Goal: Information Seeking & Learning: Check status

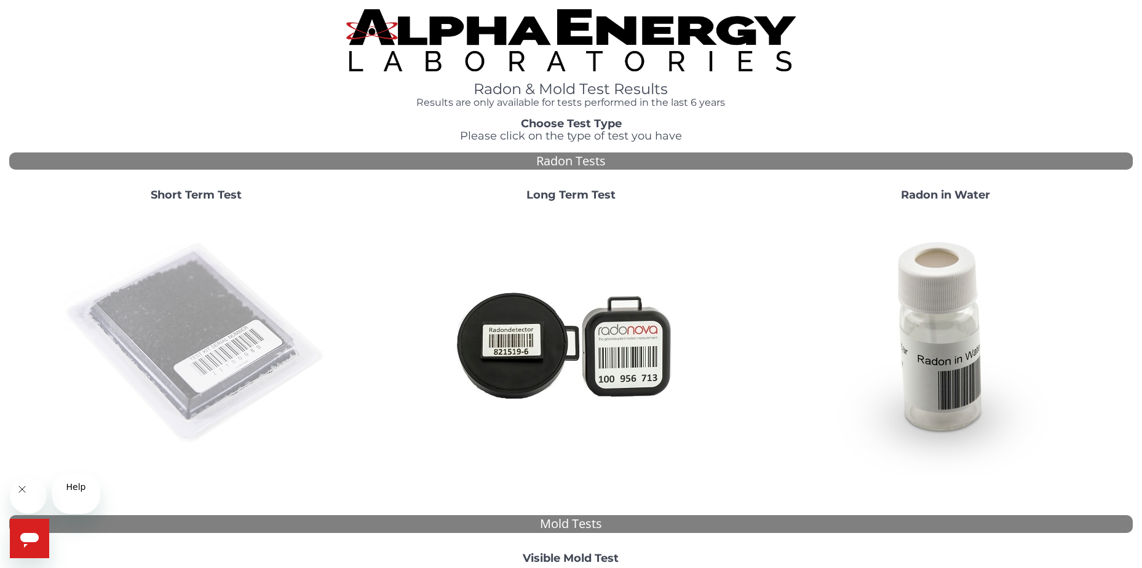
click at [228, 434] on img at bounding box center [196, 344] width 264 height 264
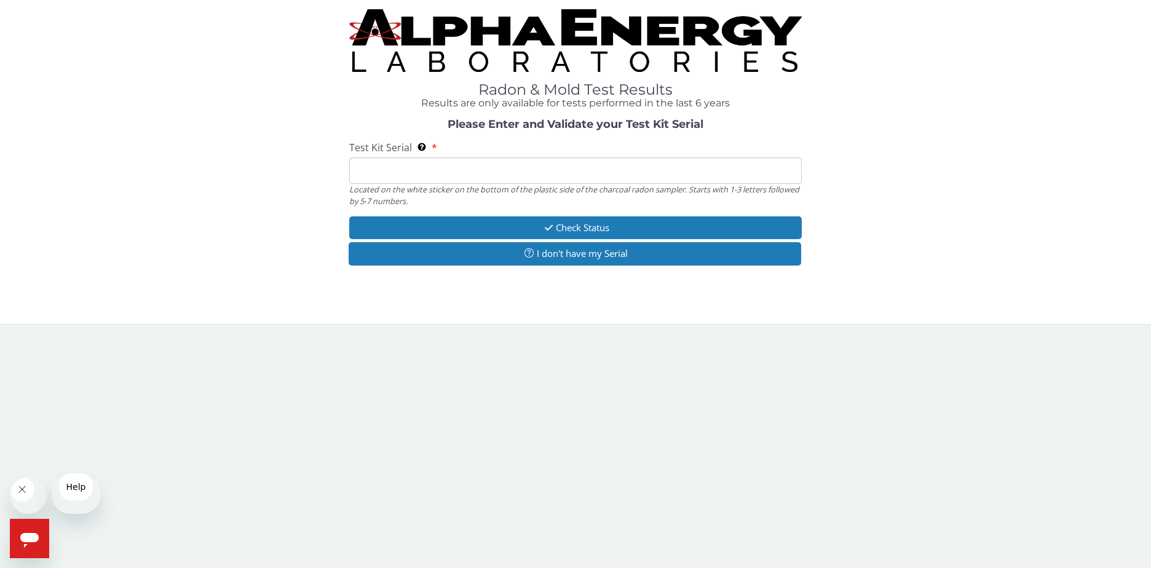
click at [454, 184] on input "Test Kit Serial Located on the white sticker on the bottom of the plastic side …" at bounding box center [575, 170] width 453 height 26
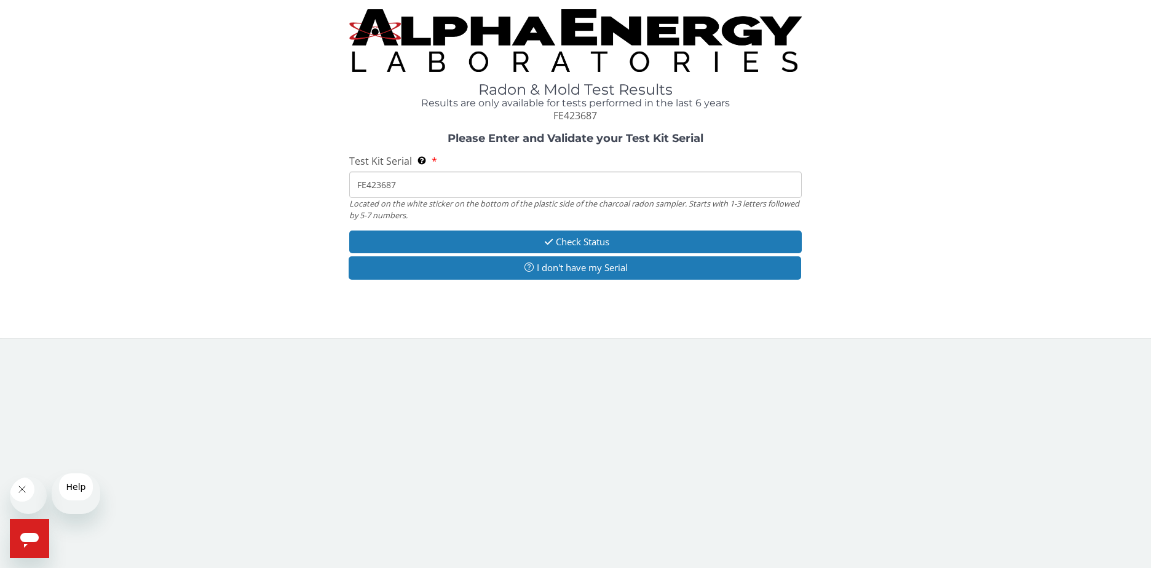
click at [475, 198] on input "FE423687" at bounding box center [575, 185] width 453 height 26
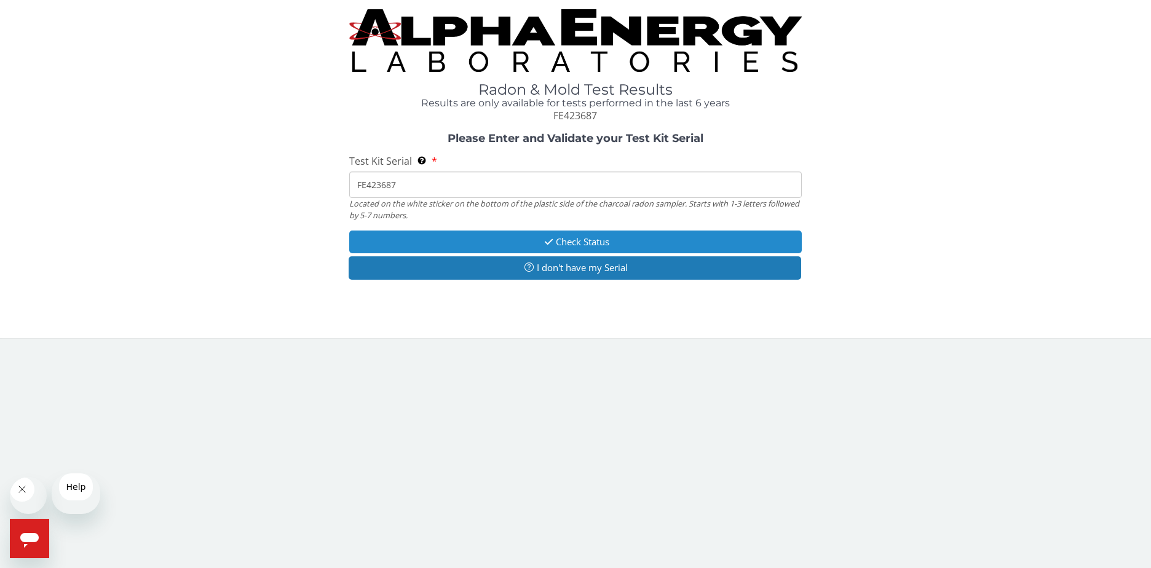
type input "FE423687"
click at [584, 253] on button "Check Status" at bounding box center [575, 242] width 453 height 23
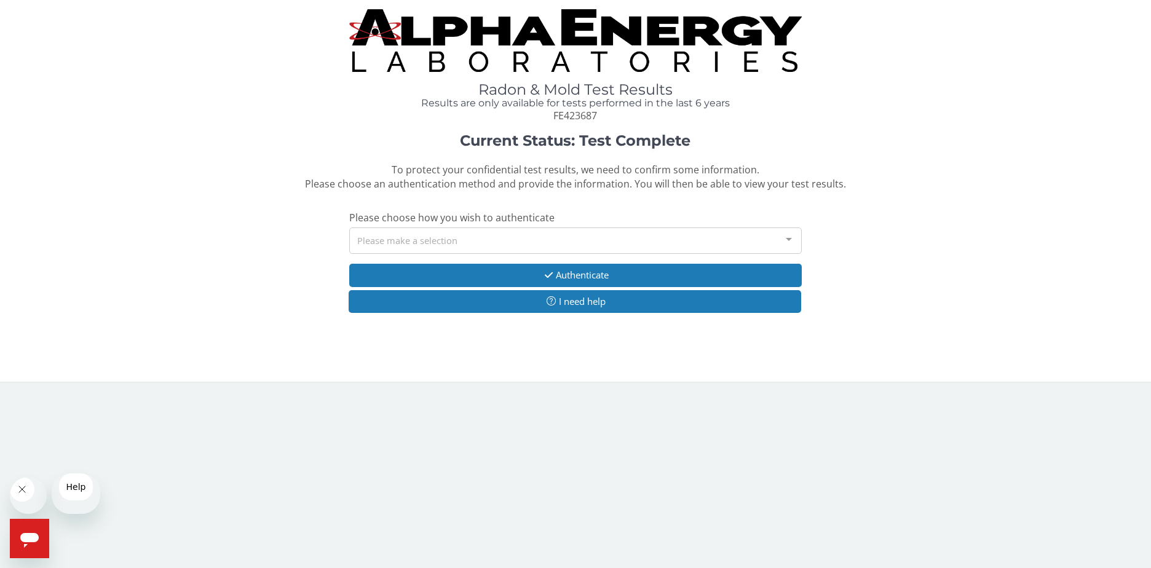
click at [790, 252] on div at bounding box center [789, 239] width 25 height 23
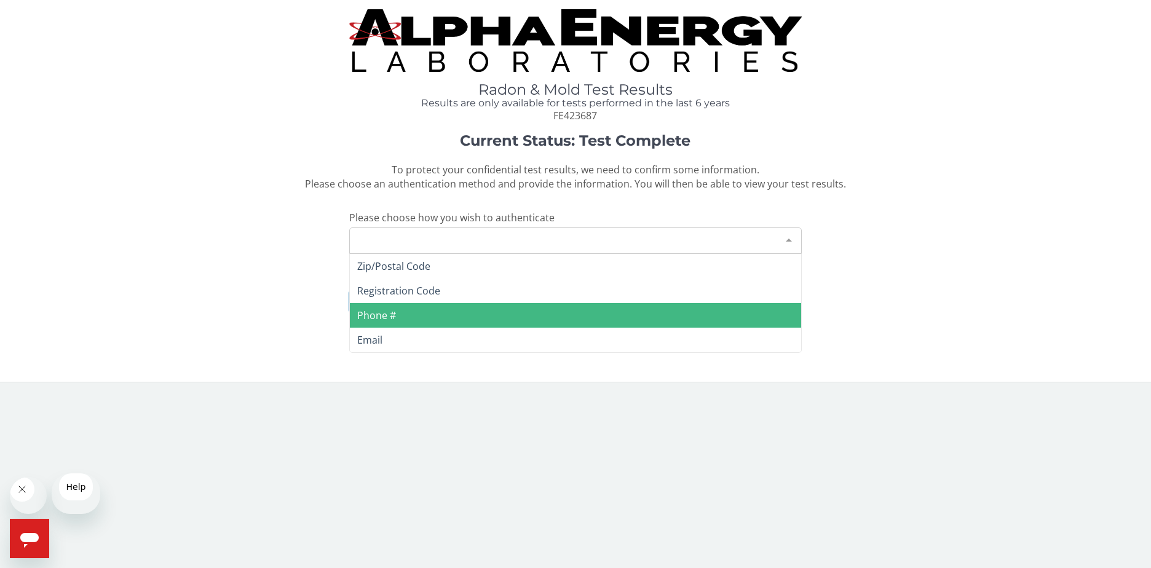
click at [397, 328] on span "Phone #" at bounding box center [576, 315] width 452 height 25
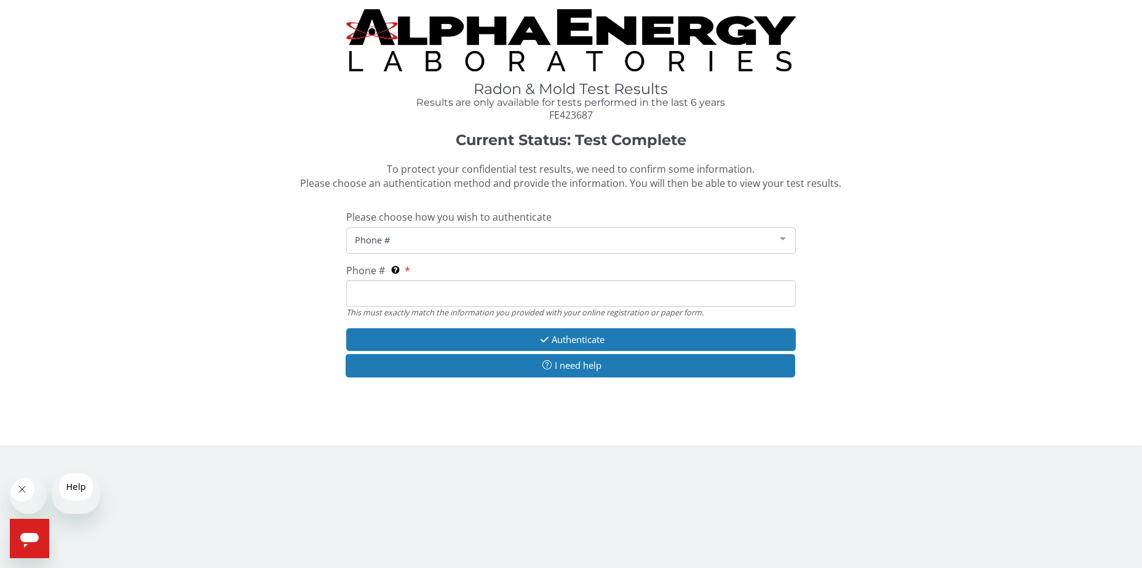
click at [397, 307] on input "Phone # This must exactly match the information you provided with your online r…" at bounding box center [571, 293] width 450 height 26
type input "[PHONE_NUMBER]"
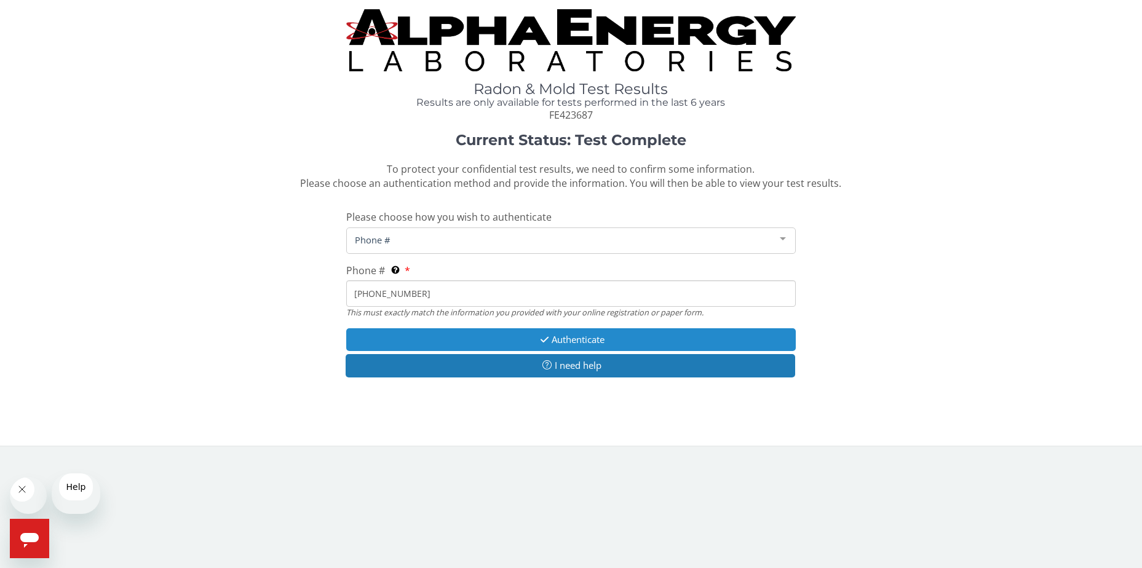
click at [590, 351] on button "Authenticate" at bounding box center [571, 339] width 450 height 23
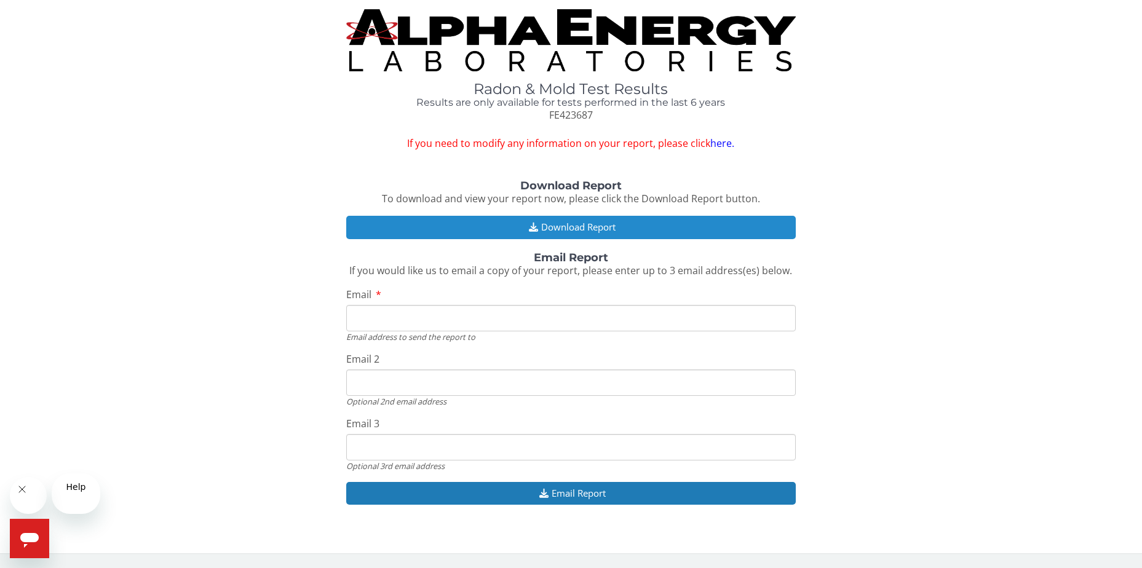
click at [533, 232] on icon "button" at bounding box center [533, 227] width 15 height 9
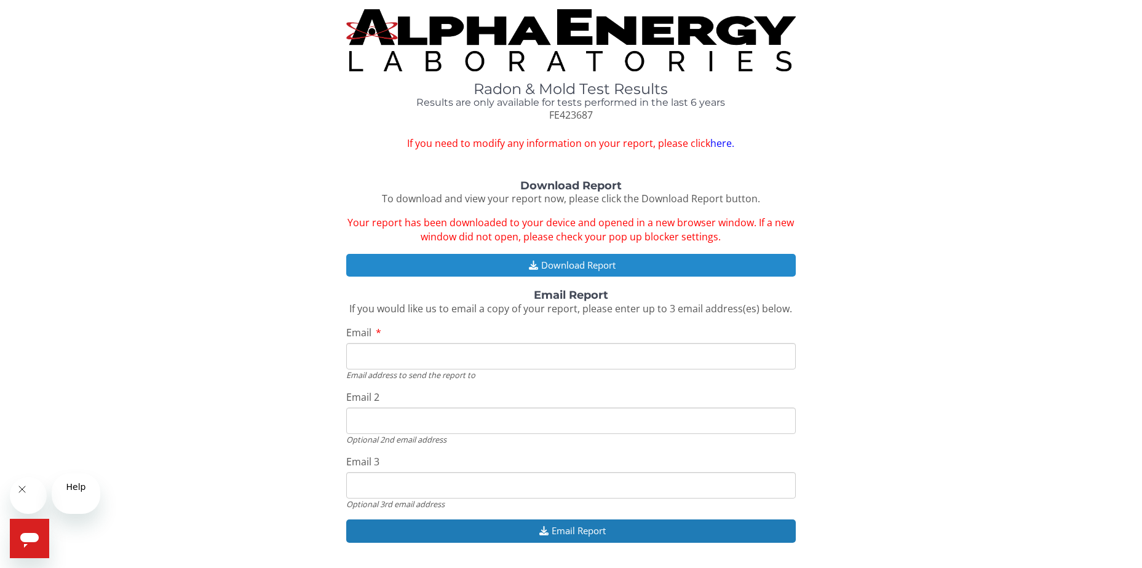
click at [537, 270] on icon "button" at bounding box center [533, 265] width 15 height 9
click at [541, 277] on button "Download Report" at bounding box center [571, 265] width 450 height 23
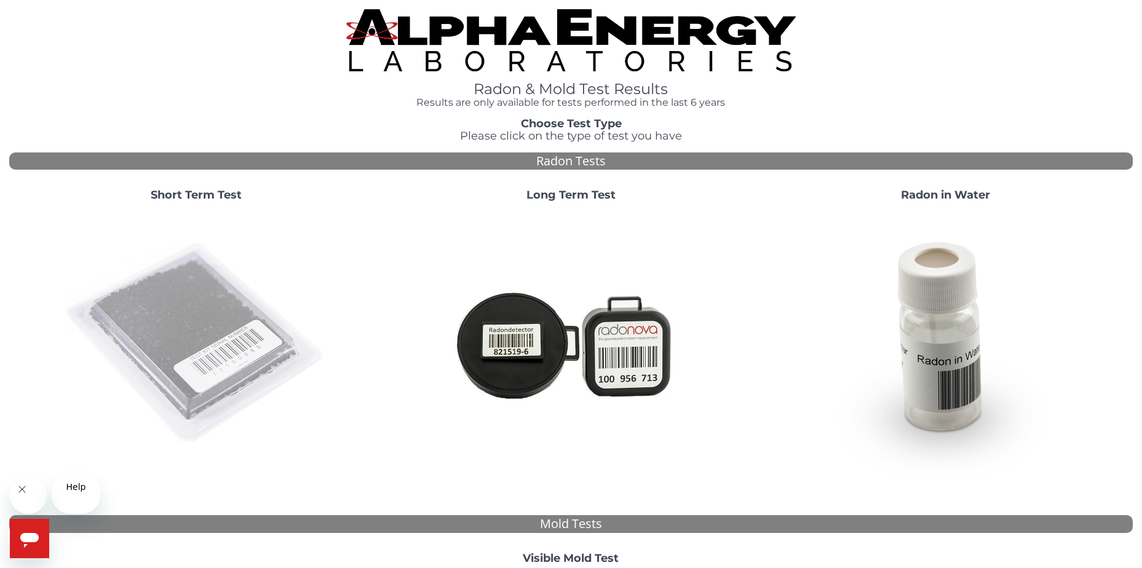
click at [204, 392] on img at bounding box center [196, 344] width 264 height 264
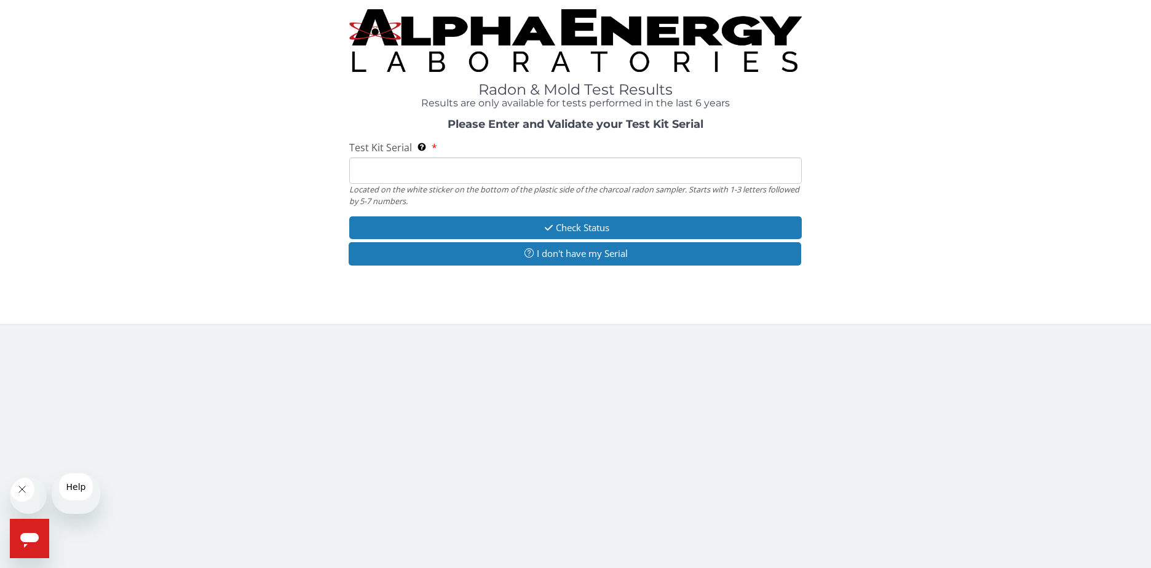
click at [421, 184] on input "Test Kit Serial Located on the white sticker on the bottom of the plastic side …" at bounding box center [575, 170] width 453 height 26
type input "FE423687"
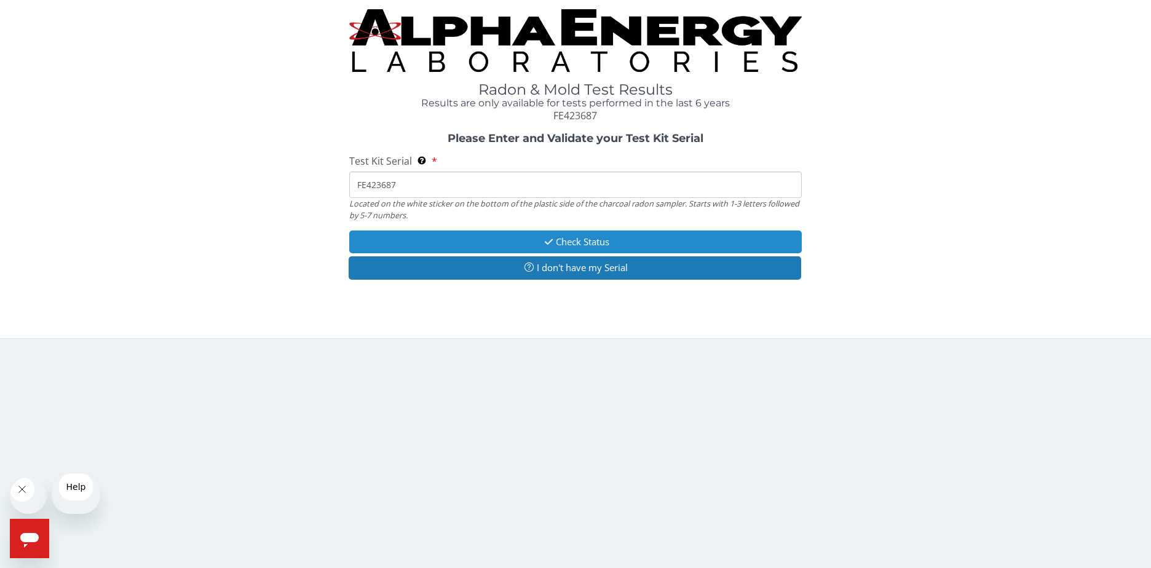
click at [577, 253] on button "Check Status" at bounding box center [575, 242] width 453 height 23
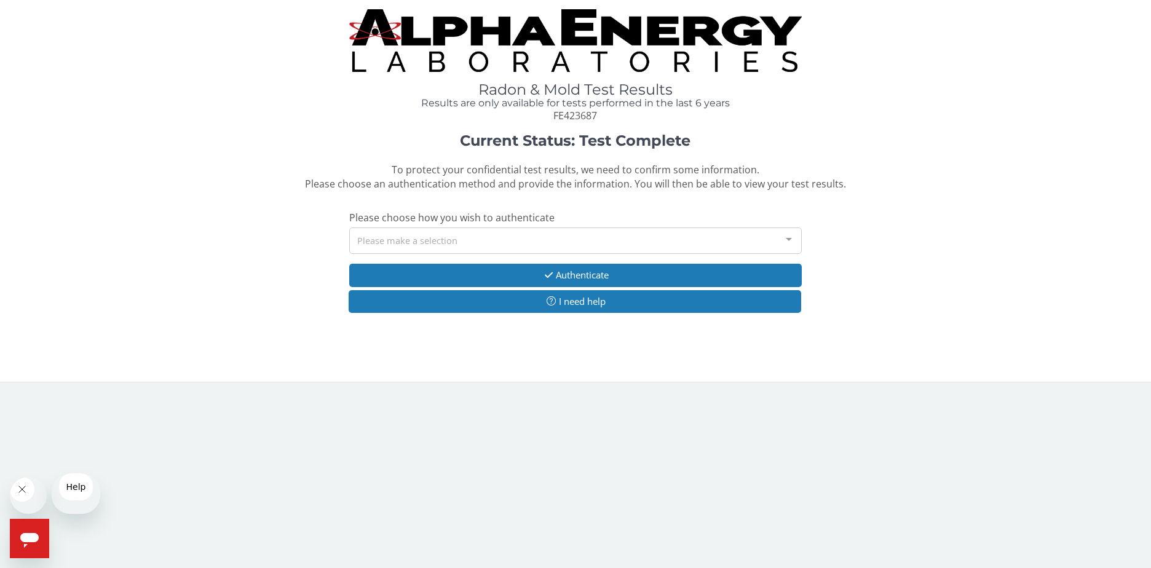
click at [607, 254] on div "Please make a selection" at bounding box center [575, 241] width 453 height 26
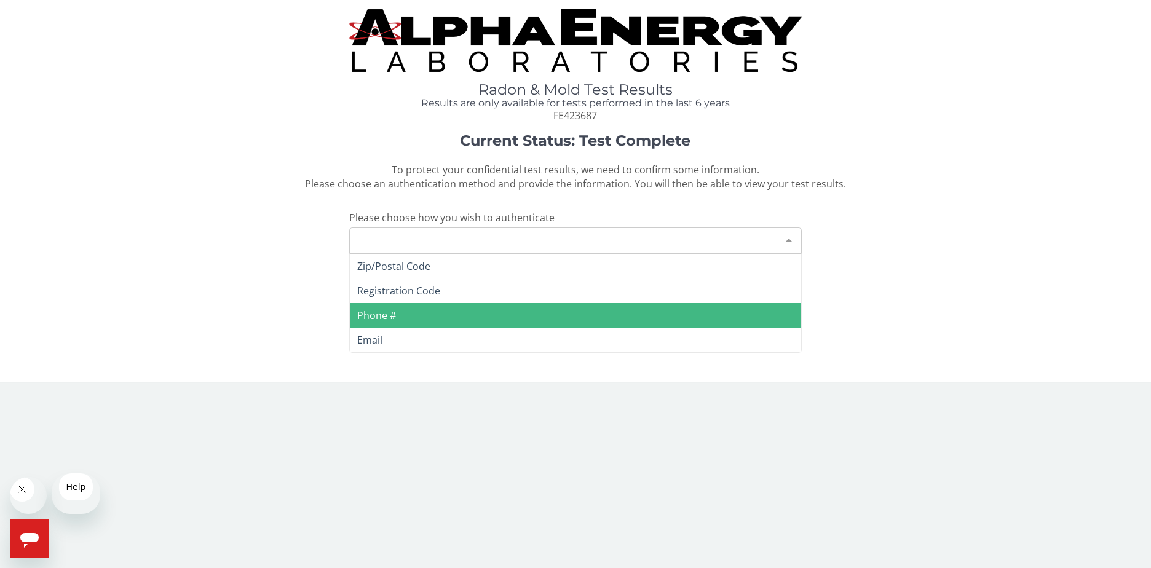
click at [377, 322] on span "Phone #" at bounding box center [376, 316] width 39 height 14
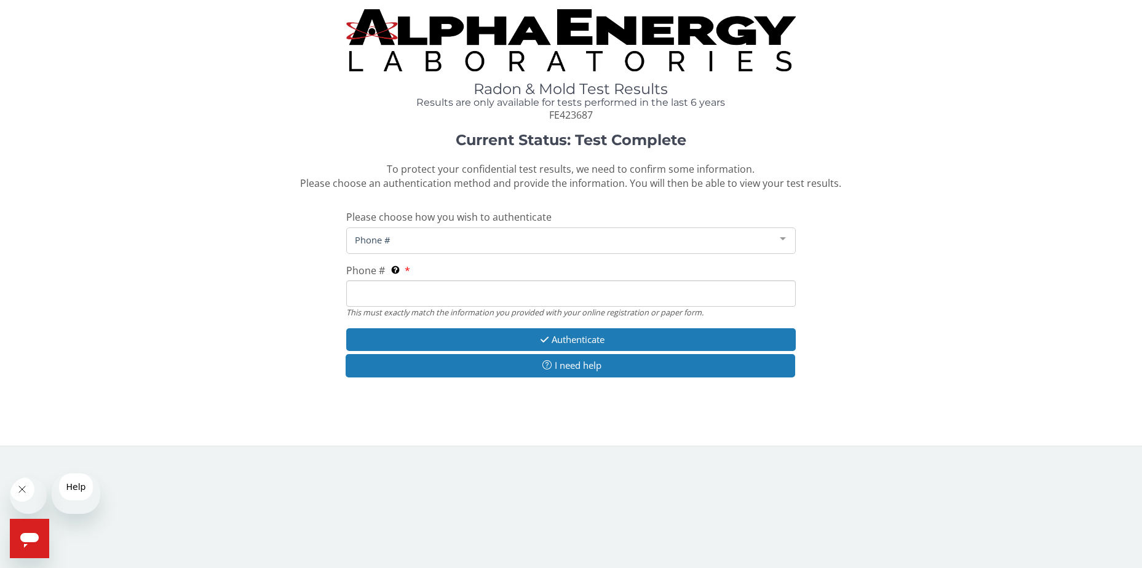
click at [377, 307] on input "Phone # This must exactly match the information you provided with your online r…" at bounding box center [571, 293] width 450 height 26
type input "[PHONE_NUMBER]"
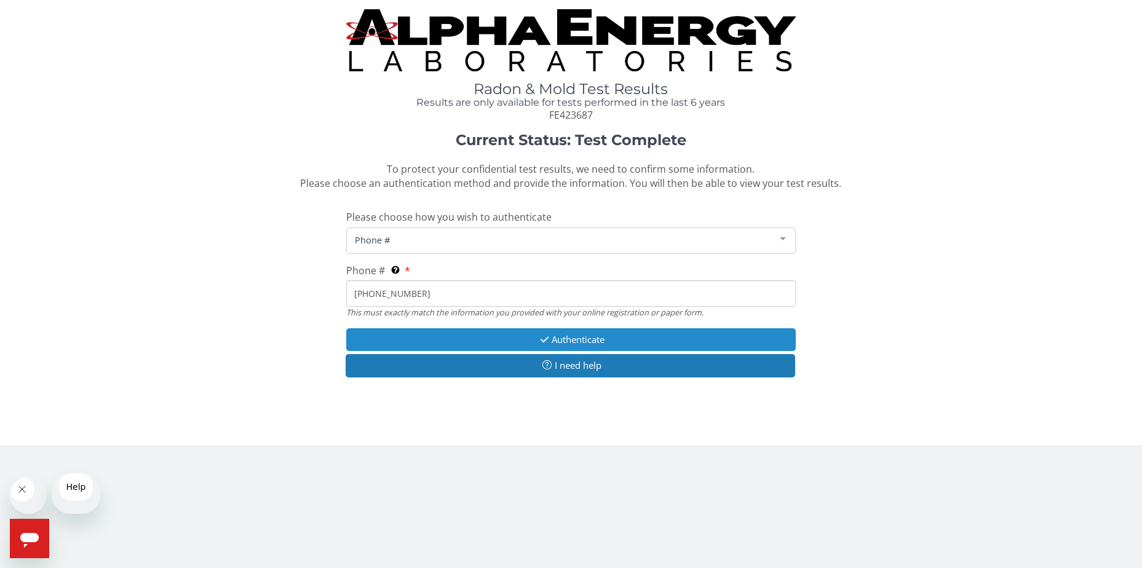
click at [561, 351] on button "Authenticate" at bounding box center [571, 339] width 450 height 23
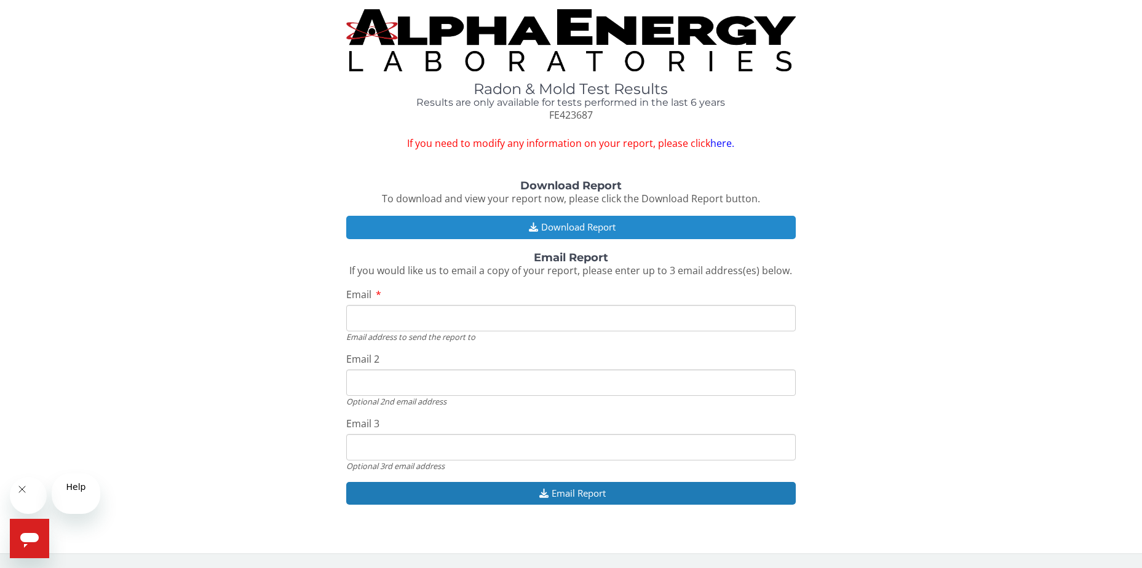
click at [530, 232] on icon "button" at bounding box center [533, 227] width 15 height 9
